Goal: Information Seeking & Learning: Learn about a topic

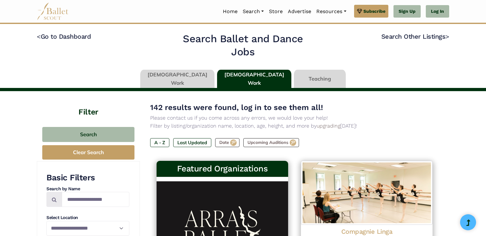
scroll to position [724, 0]
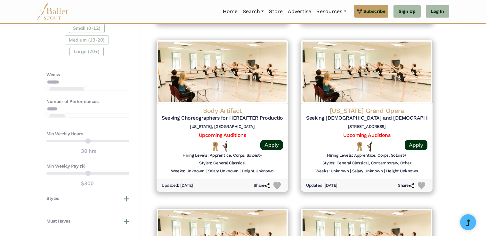
scroll to position [460, 0]
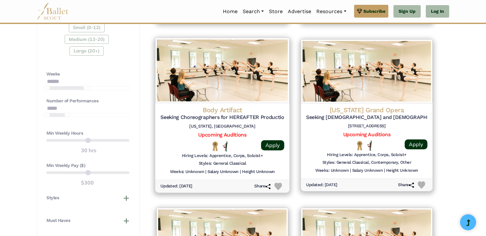
click at [257, 111] on h4 "Body Artifact" at bounding box center [222, 110] width 124 height 9
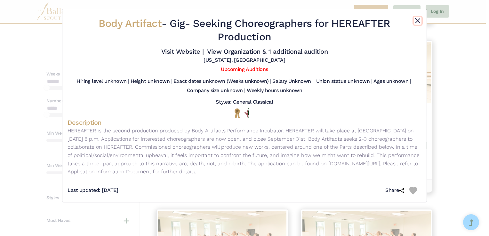
click at [415, 21] on button "Close" at bounding box center [418, 21] width 8 height 8
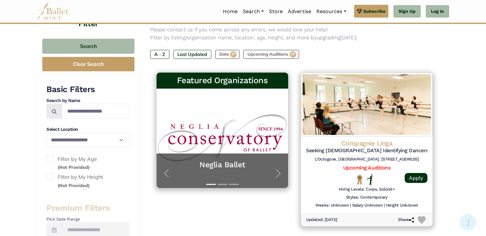
scroll to position [88, 0]
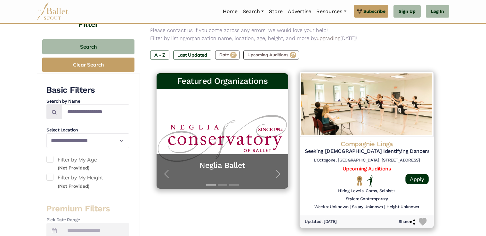
click at [375, 143] on h4 "Compagnie Linga" at bounding box center [367, 144] width 124 height 9
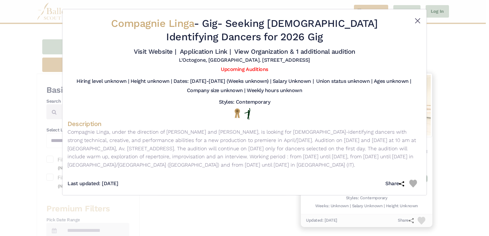
click at [418, 19] on button "Close" at bounding box center [418, 21] width 8 height 8
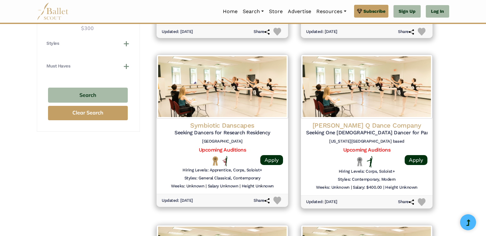
scroll to position [618, 0]
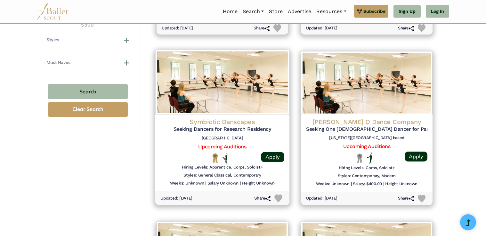
click at [244, 129] on h5 "Seeking Dancers for Research Residency" at bounding box center [222, 129] width 124 height 7
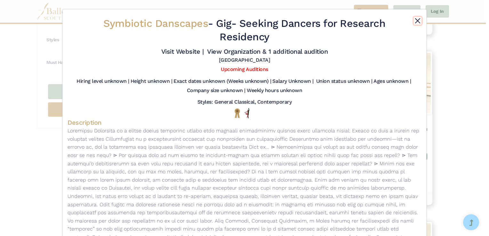
click at [414, 21] on button "Close" at bounding box center [418, 21] width 8 height 8
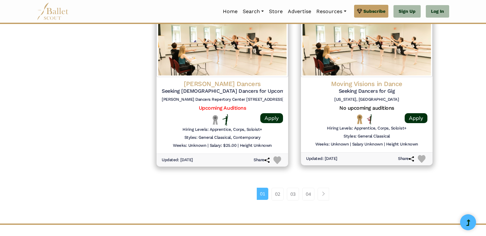
scroll to position [828, 0]
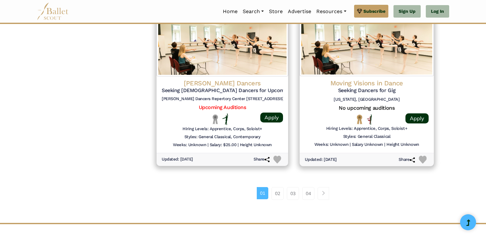
click at [380, 88] on h5 "Seeking Dancers for Gig" at bounding box center [367, 90] width 124 height 7
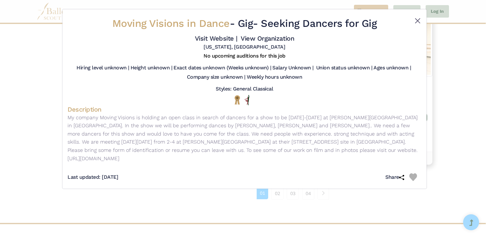
click at [414, 20] on button "Close" at bounding box center [418, 21] width 8 height 8
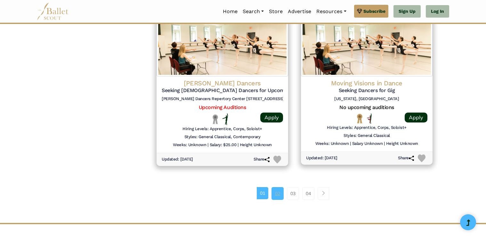
click at [275, 193] on link "02" at bounding box center [277, 193] width 12 height 13
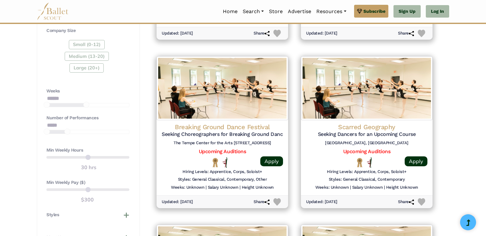
scroll to position [444, 0]
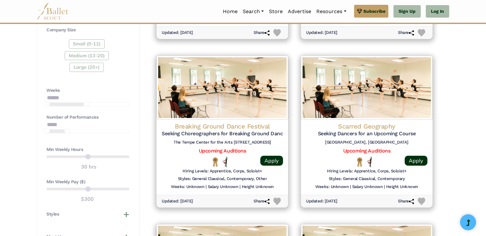
click at [467, 198] on div "**********" at bounding box center [243, 170] width 486 height 1046
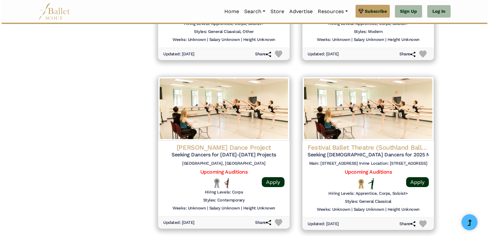
scroll to position [760, 0]
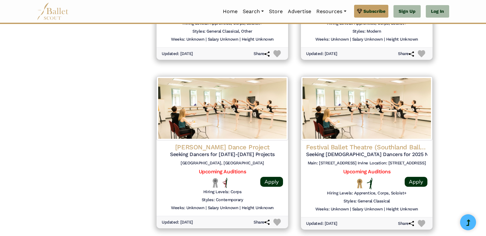
click at [238, 158] on div "[PERSON_NAME] Dance Project Seeking Dancers for [DATE]-[DATE] Projects [GEOGRAP…" at bounding box center [222, 156] width 121 height 26
